Goal: Find specific page/section: Find specific page/section

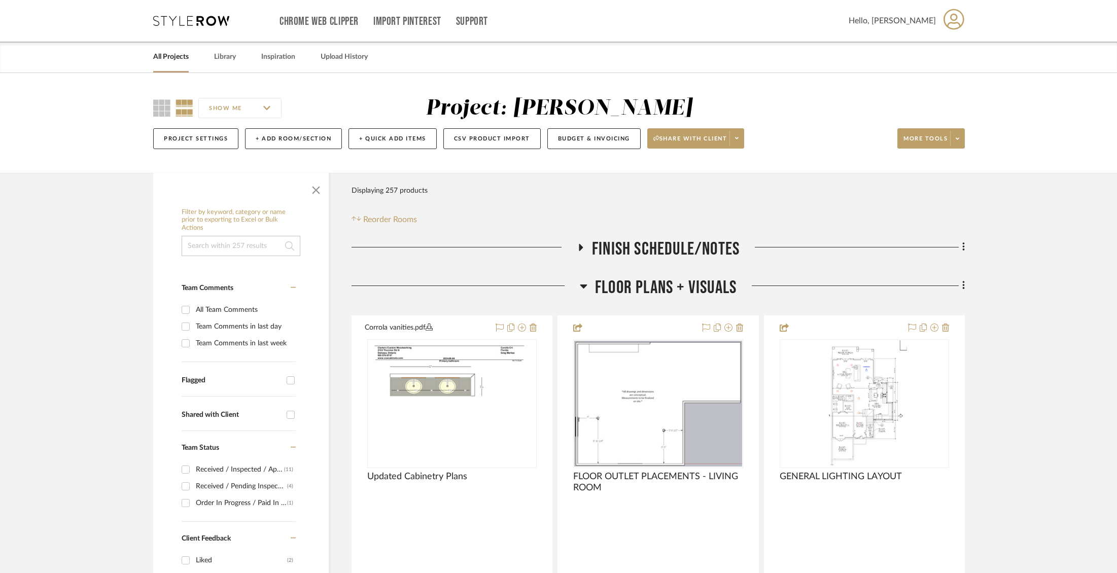
click at [175, 59] on link "All Projects" at bounding box center [171, 57] width 36 height 14
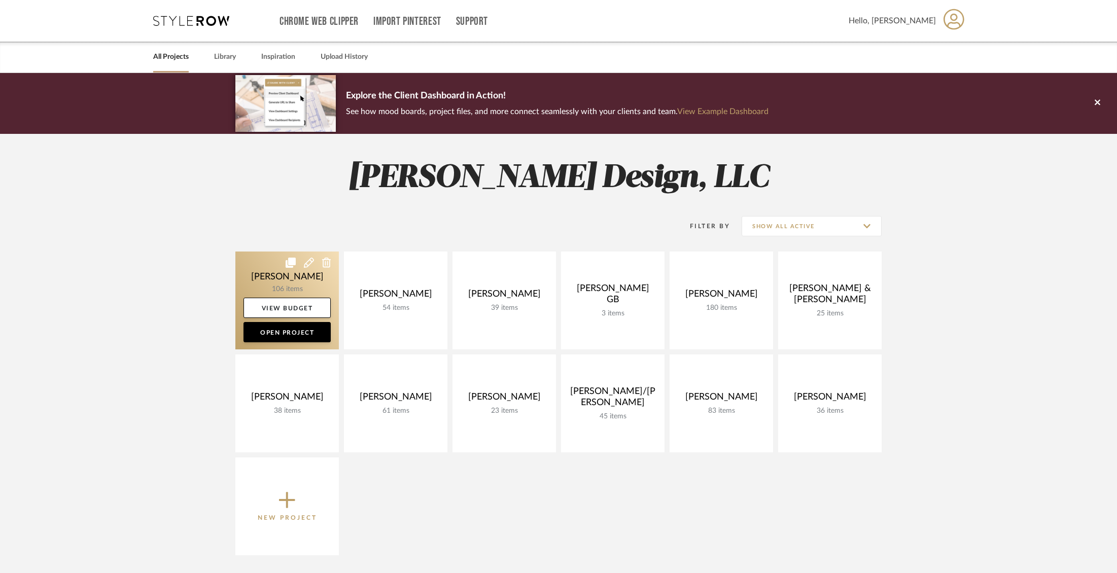
click at [312, 270] on link at bounding box center [287, 301] width 104 height 98
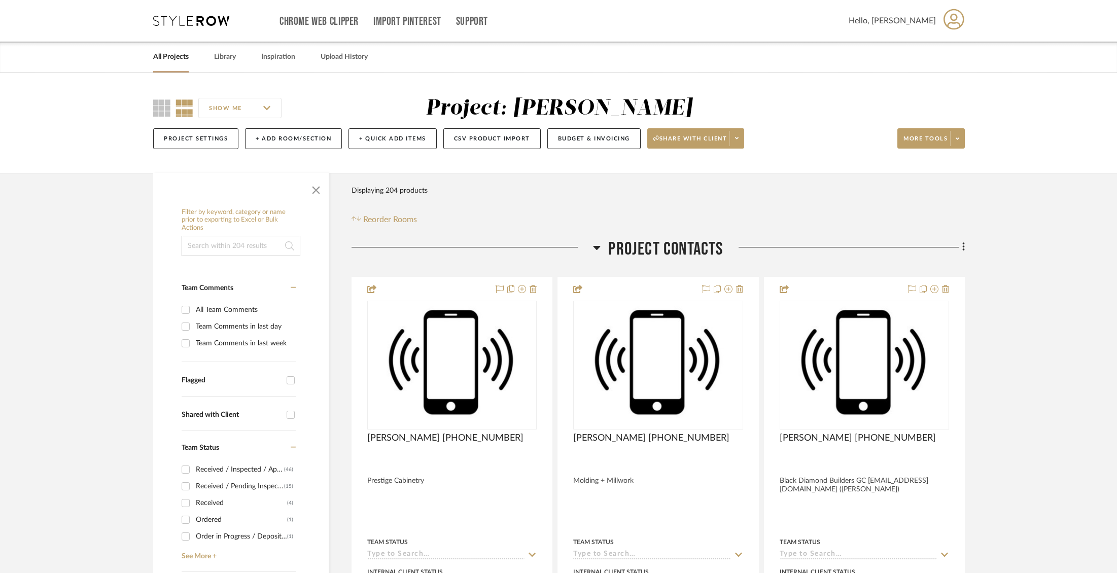
click at [170, 57] on link "All Projects" at bounding box center [171, 57] width 36 height 14
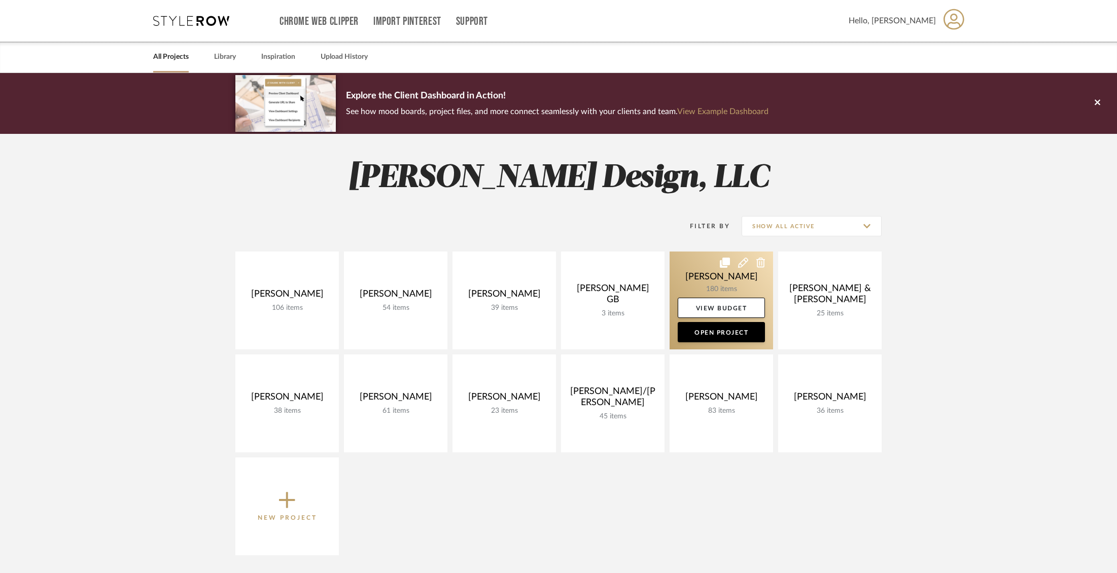
click at [707, 280] on link at bounding box center [722, 301] width 104 height 98
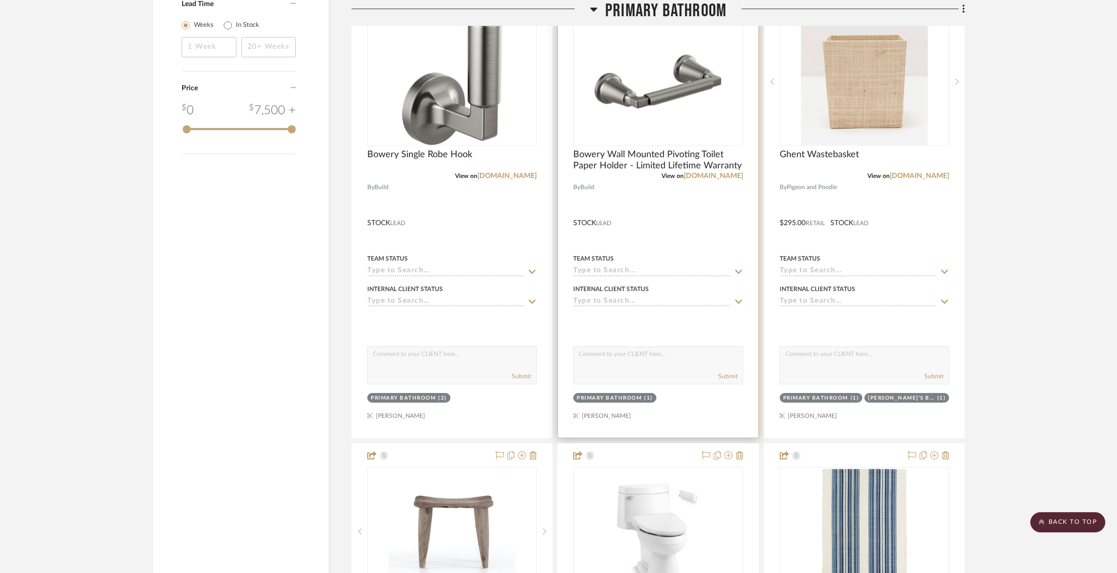
scroll to position [1673, 0]
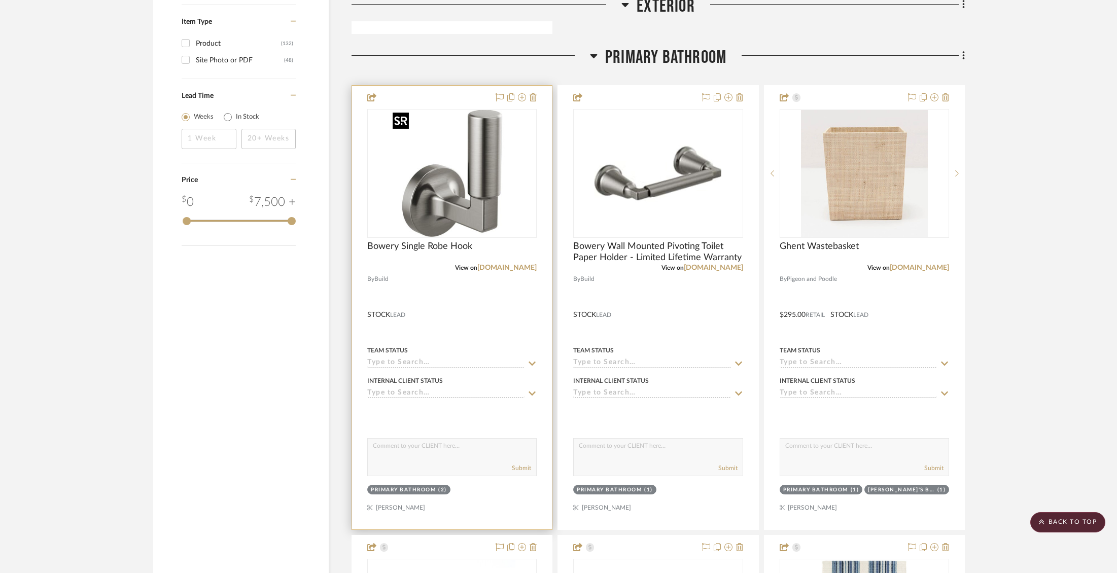
click at [489, 215] on img "0" at bounding box center [452, 173] width 127 height 127
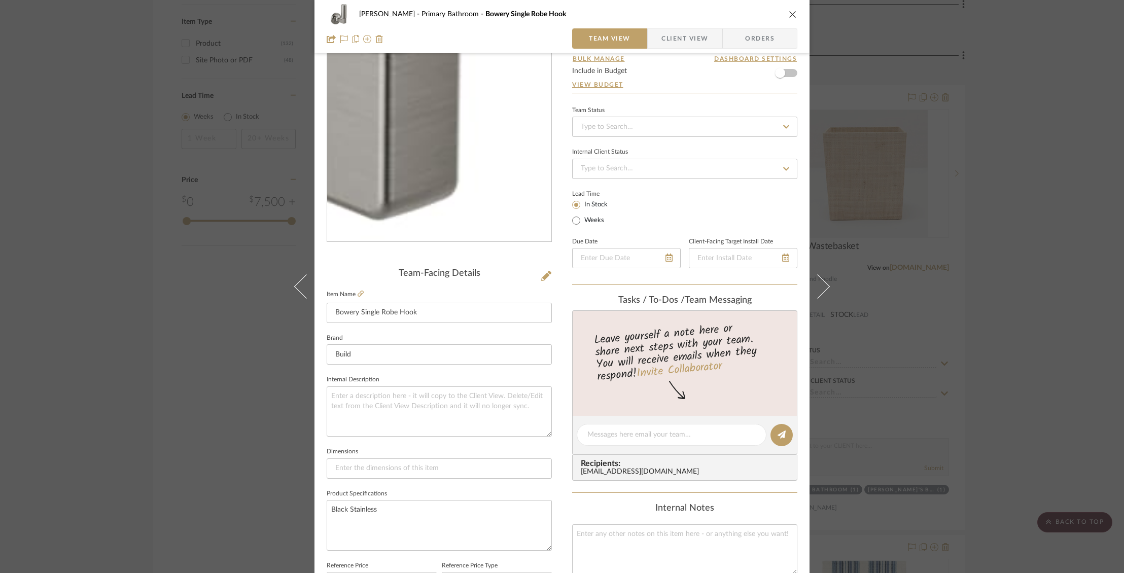
scroll to position [0, 0]
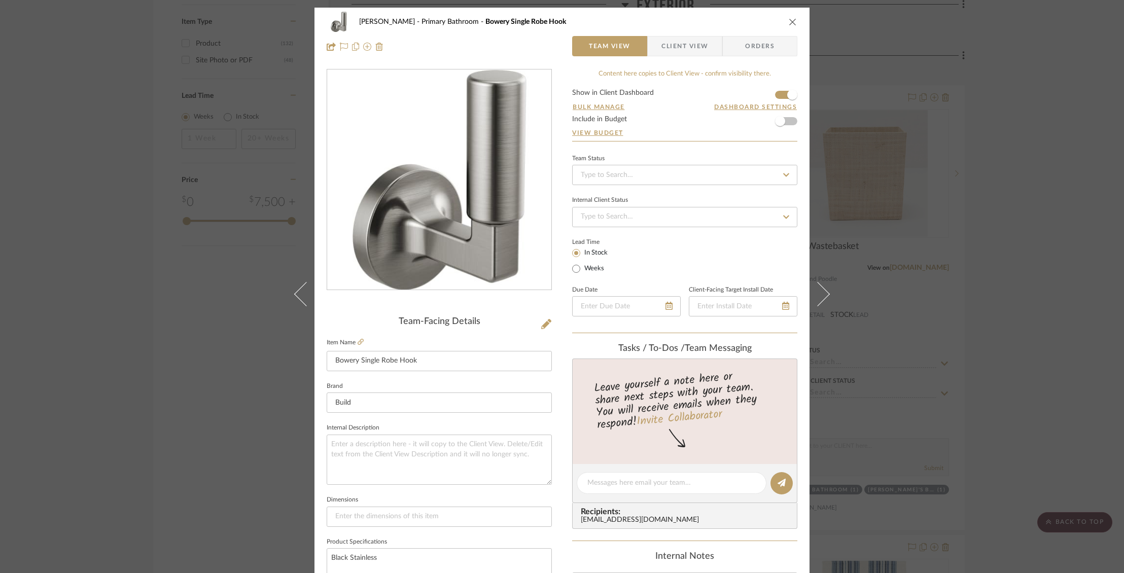
click at [669, 43] on span "Client View" at bounding box center [685, 46] width 47 height 20
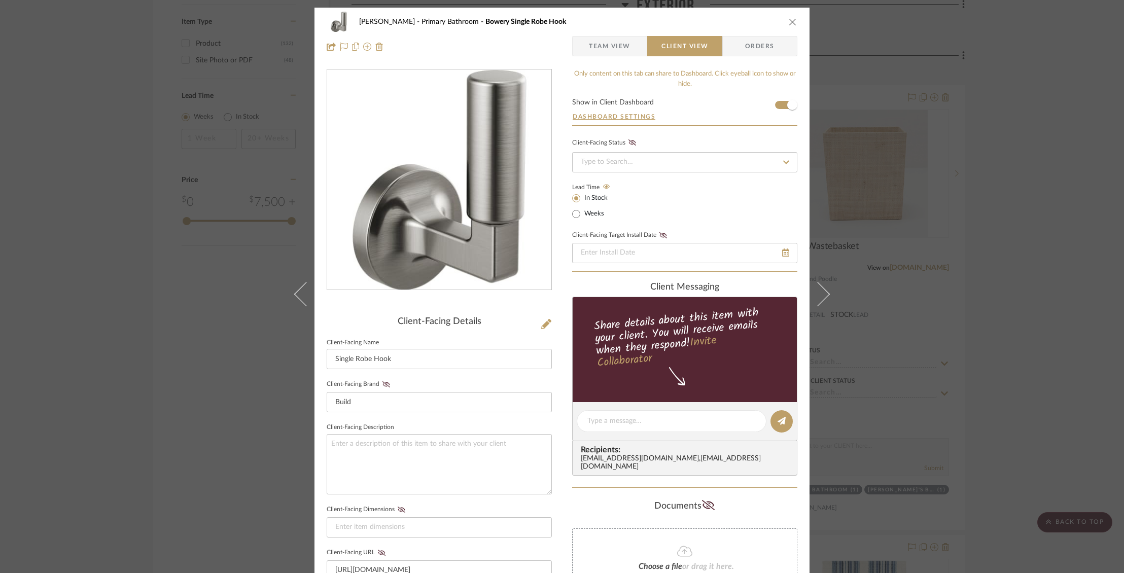
click at [789, 22] on icon "close" at bounding box center [793, 22] width 8 height 8
